Goal: Information Seeking & Learning: Learn about a topic

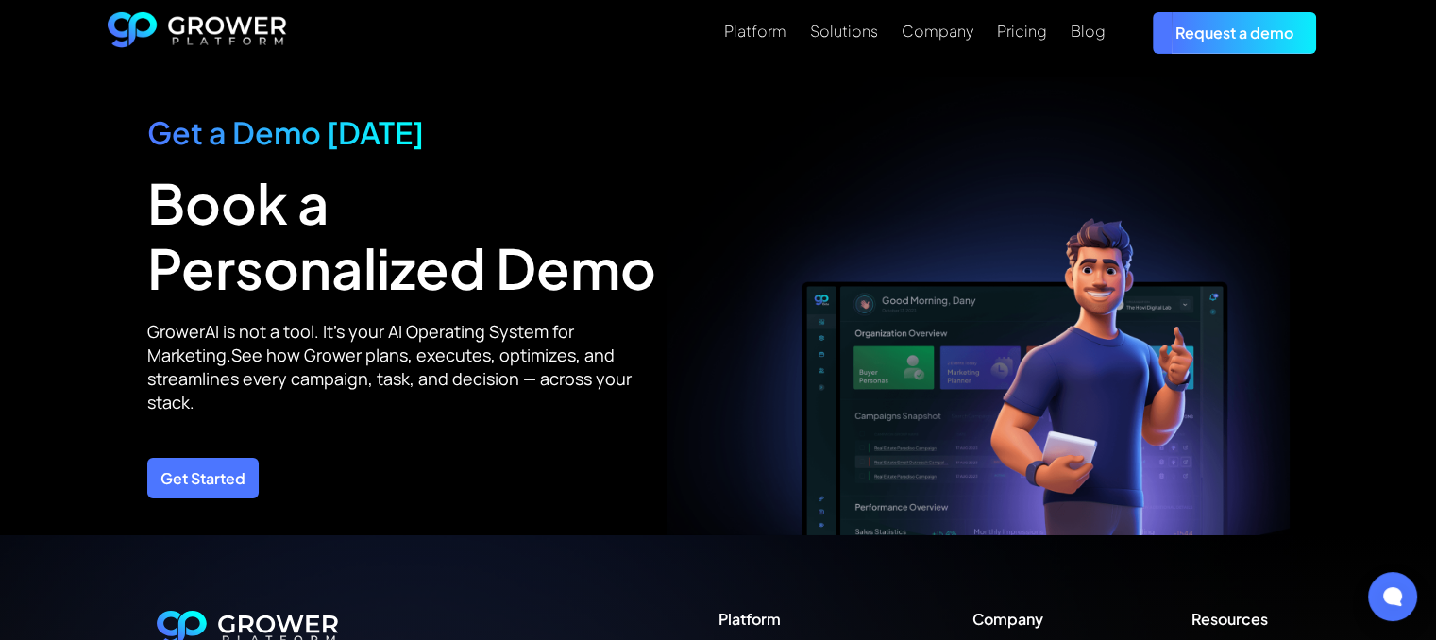
scroll to position [6594, 0]
click at [1034, 28] on div "Pricing" at bounding box center [1022, 31] width 50 height 18
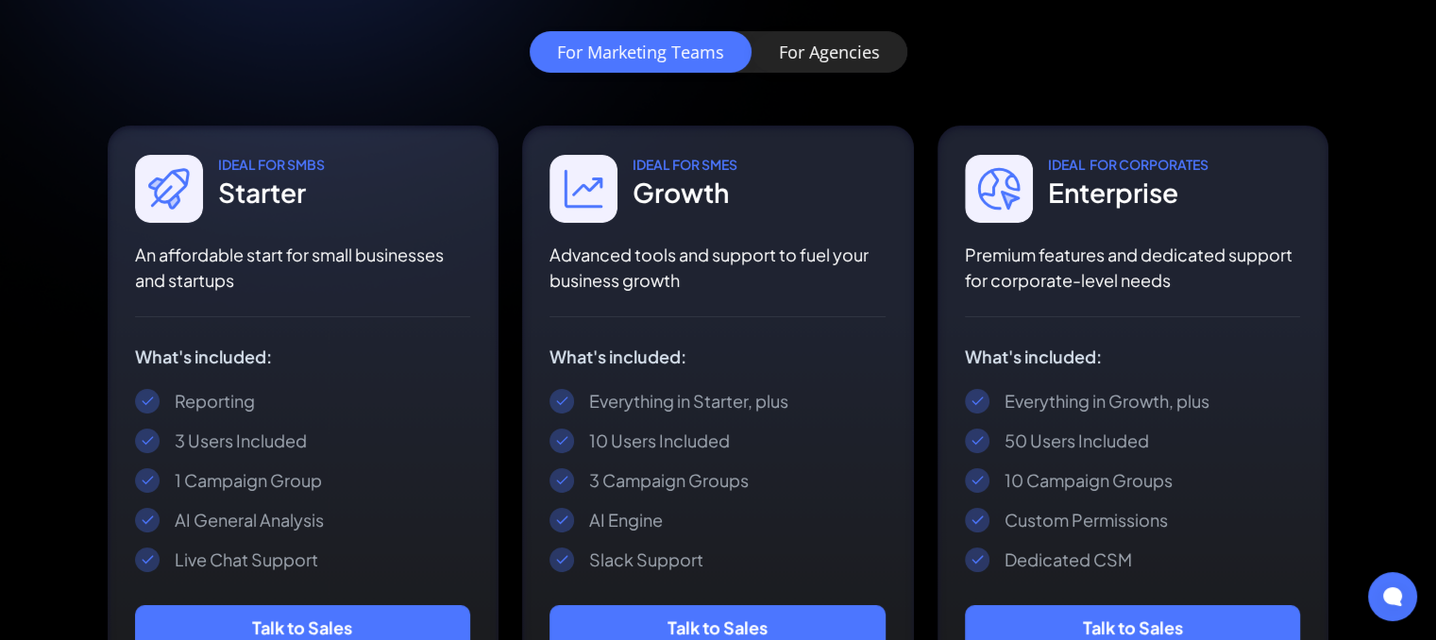
scroll to position [330, 0]
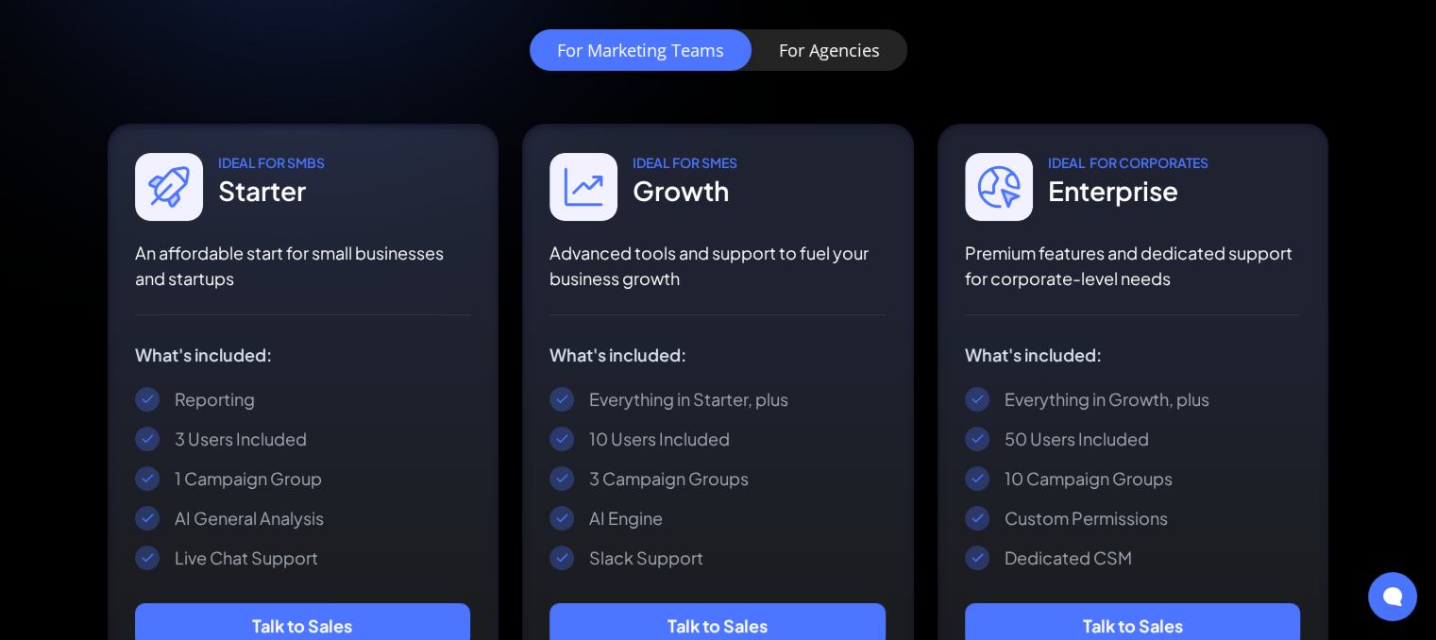
click at [823, 62] on link "For Agencies" at bounding box center [830, 50] width 156 height 42
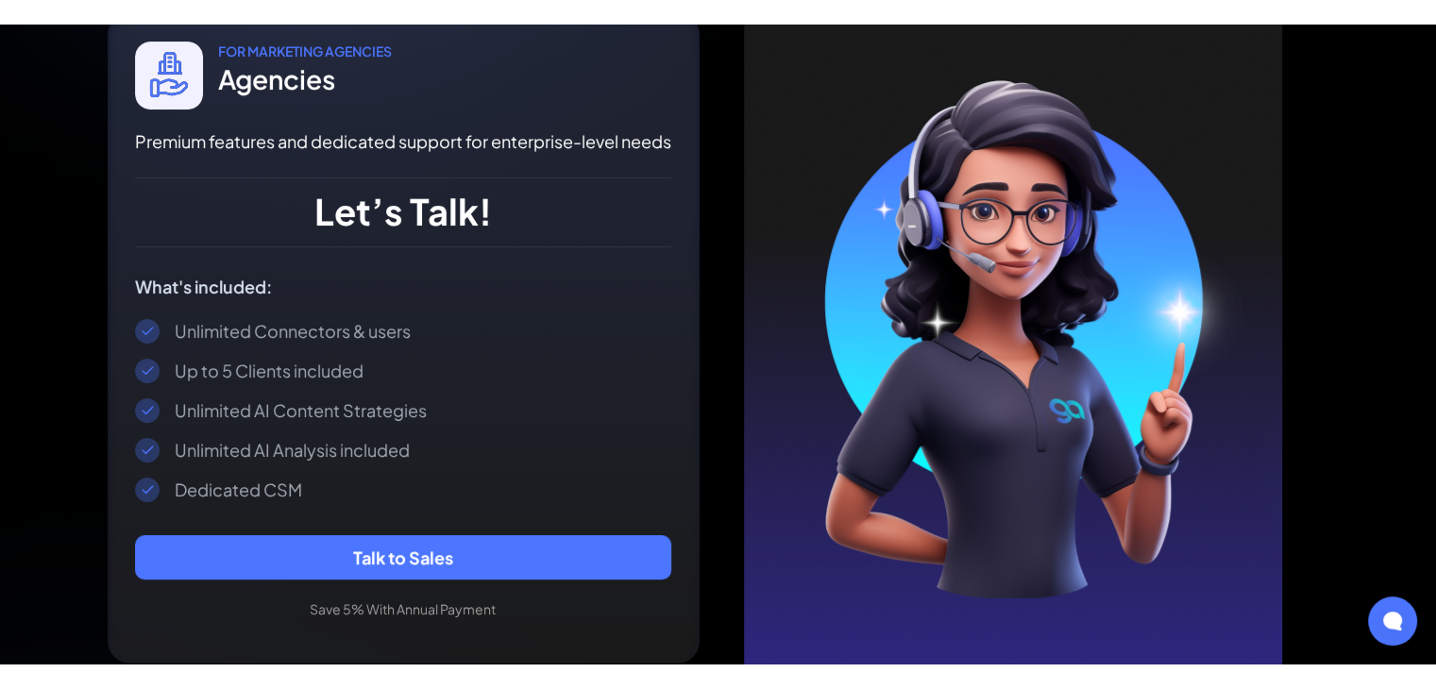
scroll to position [464, 0]
